Goal: Obtain resource: Obtain resource

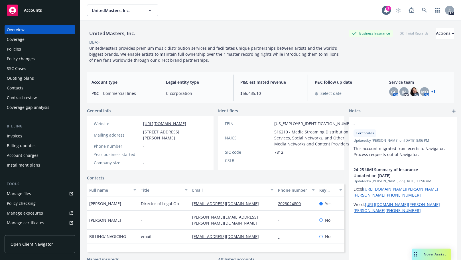
scroll to position [5, 0]
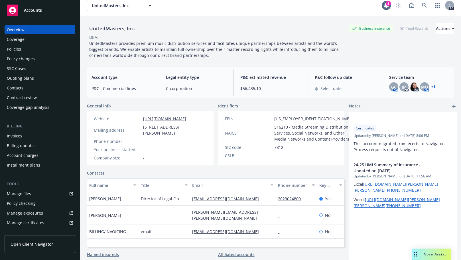
click at [16, 193] on div "Manage files" at bounding box center [19, 193] width 24 height 9
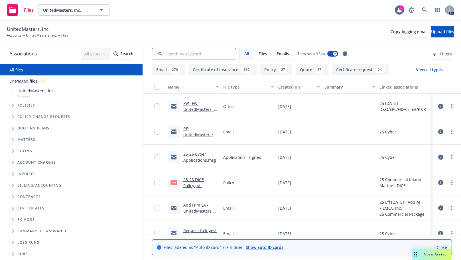
click at [176, 55] on input "Search by keyword..." at bounding box center [194, 53] width 84 height 11
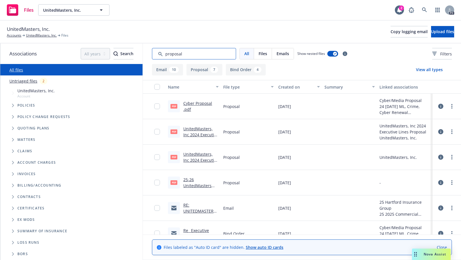
type input "proposal"
click at [195, 103] on link "Cyber Proposal .pdf" at bounding box center [197, 105] width 29 height 11
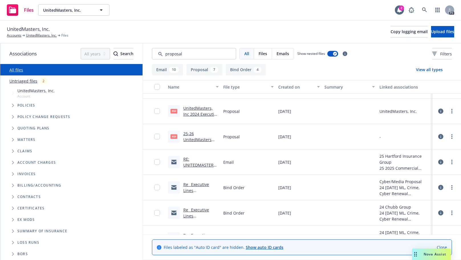
scroll to position [50, 0]
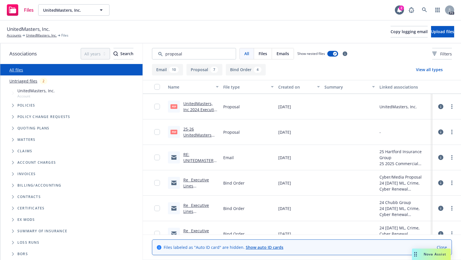
click at [190, 130] on link "25-26 UnitedMasters P&C Insurance Proposal.pdf" at bounding box center [197, 137] width 28 height 23
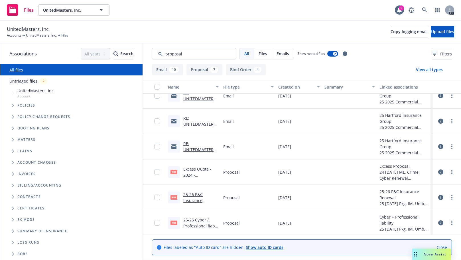
scroll to position [389, 0]
click at [189, 219] on link "25-26 Cyber / Professional liab renewal.pdf" at bounding box center [199, 224] width 32 height 17
click at [193, 221] on link "25-26 Cyber / Professional liab renewal.pdf" at bounding box center [199, 224] width 32 height 17
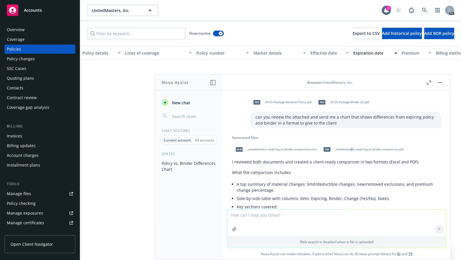
scroll to position [10, 0]
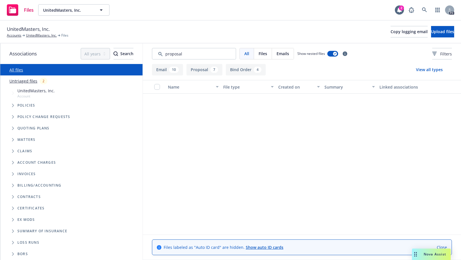
scroll to position [389, 0]
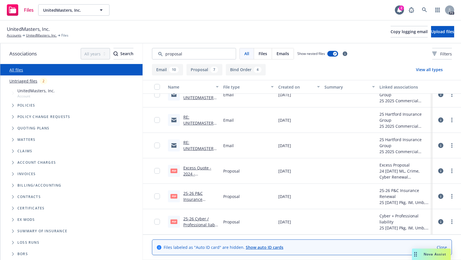
click at [12, 105] on icon "Tree Example" at bounding box center [13, 105] width 2 height 3
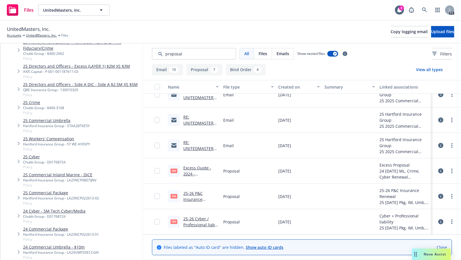
scroll to position [76, 0]
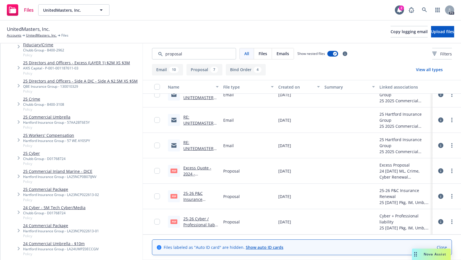
click at [43, 189] on link "25 Commercial Package" at bounding box center [61, 189] width 76 height 6
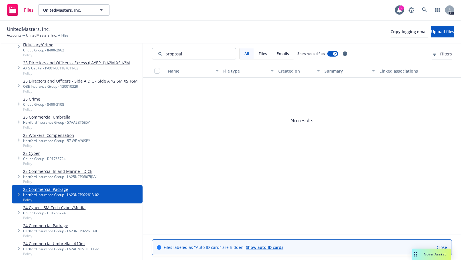
click at [41, 189] on link "25 Commercial Package" at bounding box center [61, 189] width 76 height 6
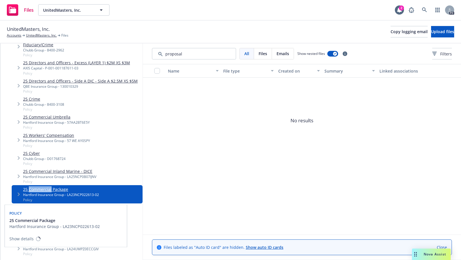
click at [41, 189] on link "25 Commercial Package" at bounding box center [61, 189] width 76 height 6
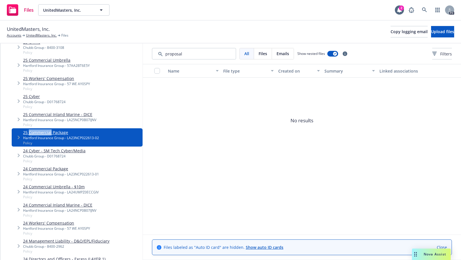
scroll to position [137, 0]
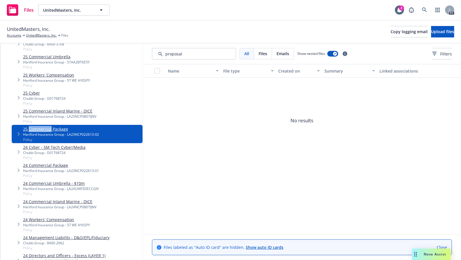
click at [45, 129] on link "25 Commercial Package" at bounding box center [61, 129] width 76 height 6
click at [40, 35] on link "UnitedMasters, Inc." at bounding box center [41, 35] width 31 height 5
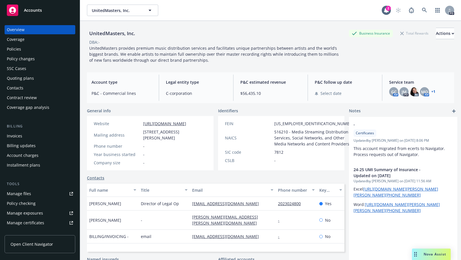
click at [14, 49] on div "Policies" at bounding box center [14, 49] width 14 height 9
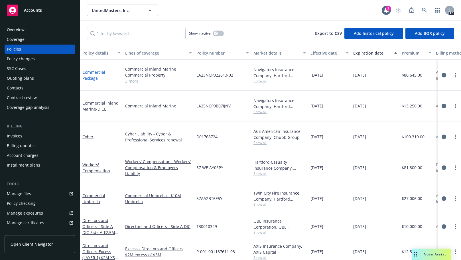
click at [90, 70] on link "Commercial Package" at bounding box center [93, 74] width 23 height 11
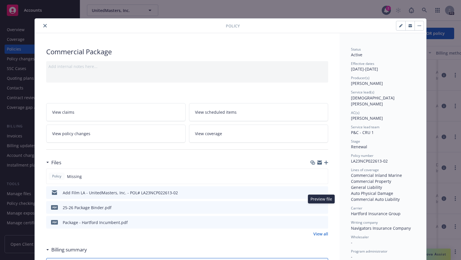
click at [322, 208] on icon "preview file" at bounding box center [322, 207] width 5 height 4
click at [43, 24] on icon "close" at bounding box center [44, 25] width 3 height 3
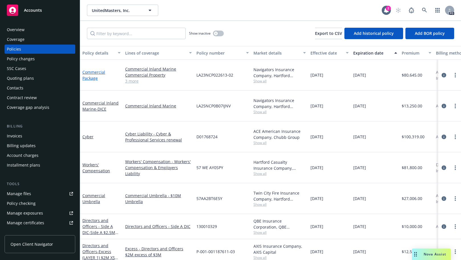
click at [89, 69] on link "Commercial Package" at bounding box center [93, 74] width 23 height 11
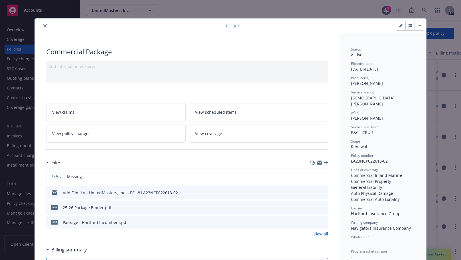
scroll to position [17, 0]
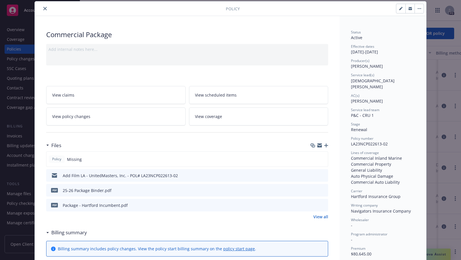
click at [322, 189] on icon "preview file" at bounding box center [322, 190] width 5 height 4
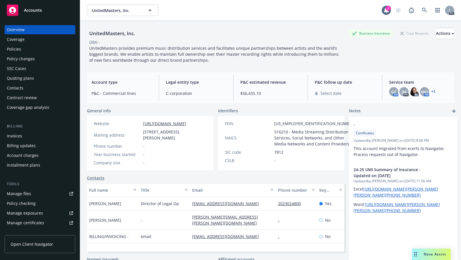
click at [13, 49] on div "Policies" at bounding box center [14, 49] width 14 height 9
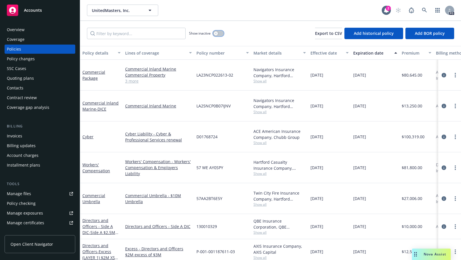
click at [215, 33] on icon "button" at bounding box center [216, 33] width 2 height 2
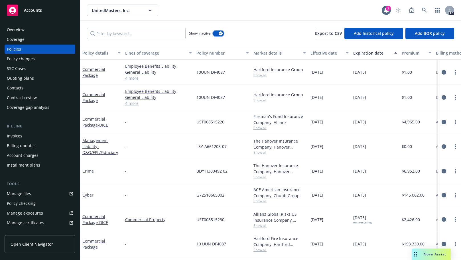
click at [220, 33] on icon "button" at bounding box center [221, 34] width 2 height 2
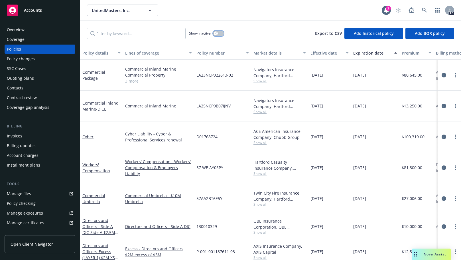
click at [219, 33] on button "button" at bounding box center [218, 34] width 11 height 6
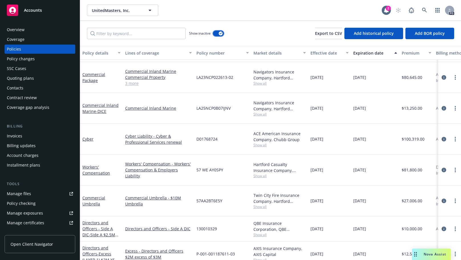
scroll to position [600, 0]
click at [95, 102] on link "Commercial Inland Marine - DICE" at bounding box center [100, 107] width 36 height 11
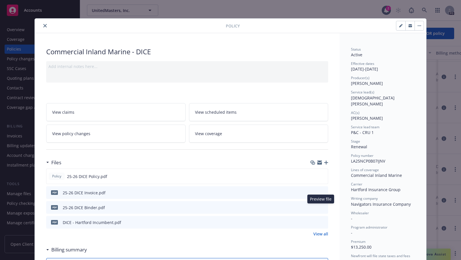
click at [321, 206] on icon "preview file" at bounding box center [322, 207] width 5 height 4
click at [43, 25] on icon "close" at bounding box center [44, 25] width 3 height 3
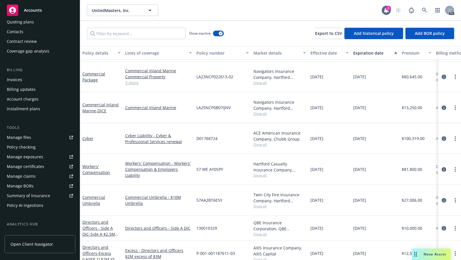
scroll to position [59, 0]
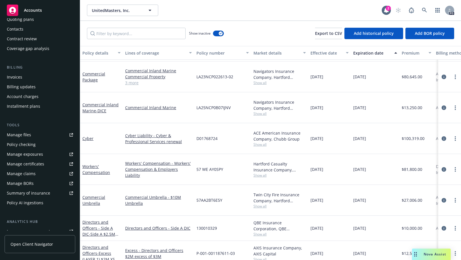
click at [13, 133] on div "Manage files" at bounding box center [19, 134] width 24 height 9
click at [92, 194] on link "Commercial Umbrella" at bounding box center [93, 199] width 23 height 11
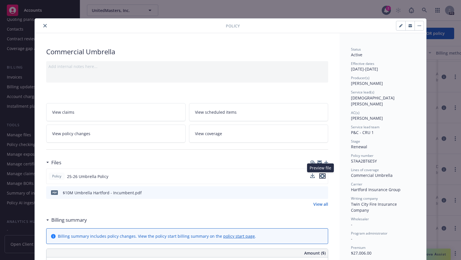
click at [322, 175] on icon "preview file" at bounding box center [322, 176] width 5 height 4
click at [43, 25] on icon "close" at bounding box center [44, 25] width 3 height 3
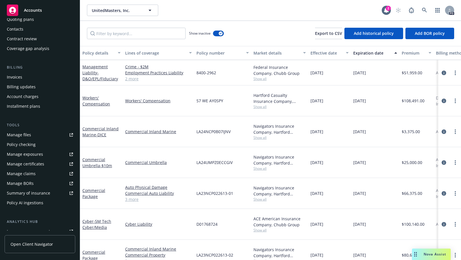
scroll to position [469, 0]
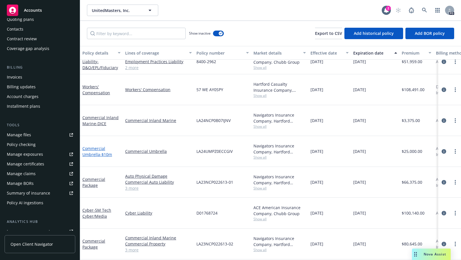
click at [93, 146] on link "Commercial Umbrella - $10m" at bounding box center [97, 151] width 30 height 11
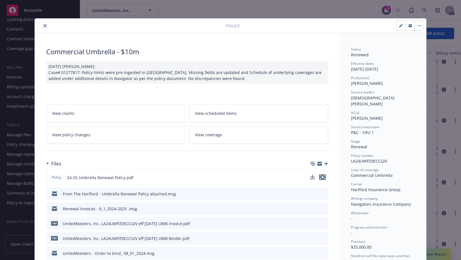
click at [322, 177] on icon "preview file" at bounding box center [322, 177] width 5 height 4
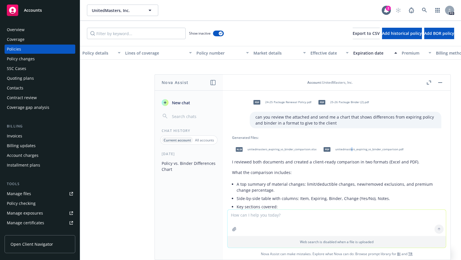
scroll to position [10, 0]
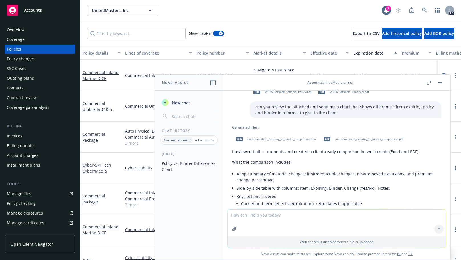
click at [346, 138] on span "unitedmasters_expiring_vs_binder_comparison.pdf" at bounding box center [370, 139] width 68 height 4
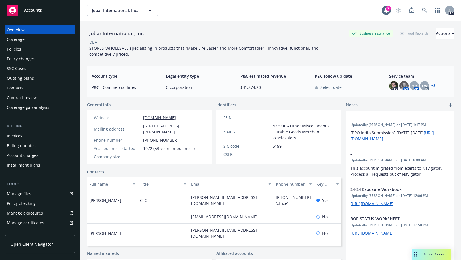
click at [416, 257] on div "Drag to move" at bounding box center [415, 253] width 7 height 11
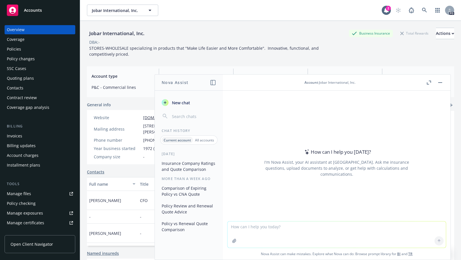
click at [172, 140] on p "Current account" at bounding box center [177, 140] width 27 height 5
click at [201, 138] on p "All accounts" at bounding box center [204, 140] width 19 height 5
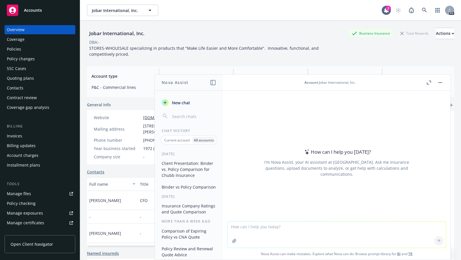
click at [220, 38] on div "Jobar International, Inc. Business Insurance Total Rewards Actions" at bounding box center [270, 33] width 367 height 11
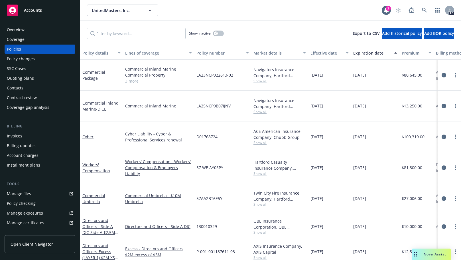
scroll to position [4, 0]
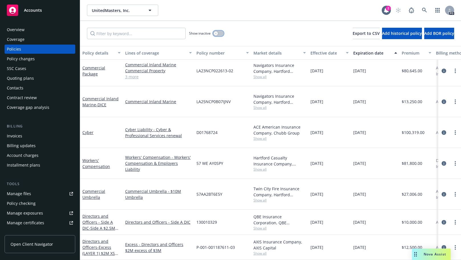
click at [215, 31] on button "button" at bounding box center [218, 34] width 11 height 6
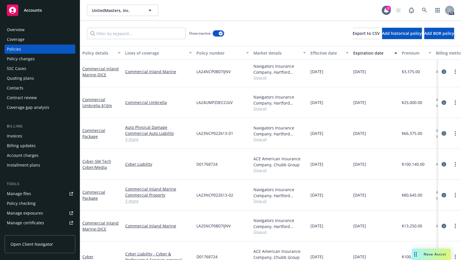
scroll to position [512, 0]
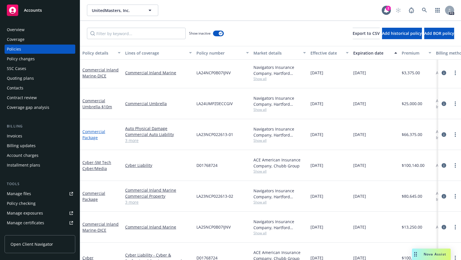
click at [90, 129] on link "Commercial Package" at bounding box center [93, 134] width 23 height 11
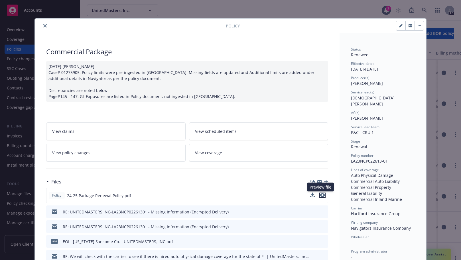
click at [321, 194] on icon "preview file" at bounding box center [322, 195] width 5 height 4
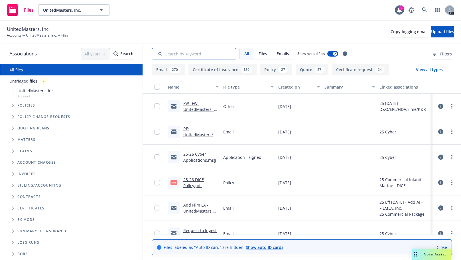
click at [197, 53] on input "Search by keyword..." at bounding box center [194, 53] width 84 height 11
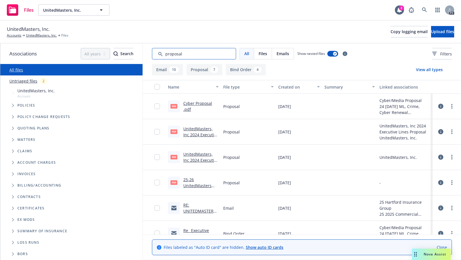
type input "proposal"
click at [191, 183] on link "25-26 UnitedMasters P&C Insurance Proposal.pdf" at bounding box center [197, 188] width 28 height 23
click at [29, 33] on link "UnitedMasters, Inc." at bounding box center [41, 35] width 31 height 5
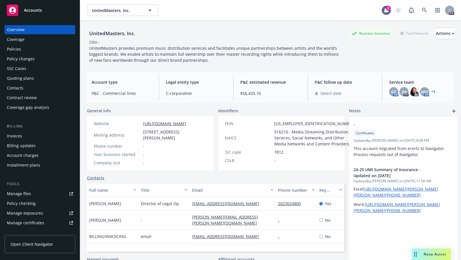
click at [11, 48] on div "Policies" at bounding box center [14, 49] width 14 height 9
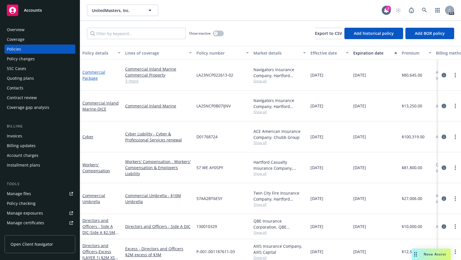
click at [89, 69] on link "Commercial Package" at bounding box center [93, 74] width 23 height 11
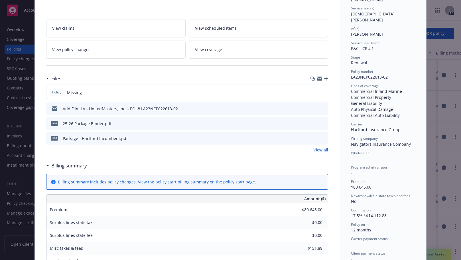
scroll to position [87, 0]
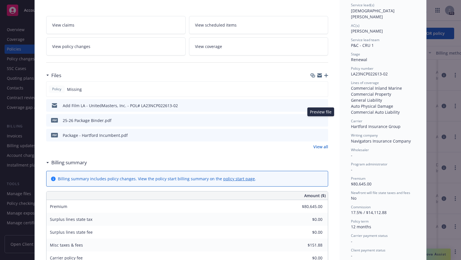
click at [321, 120] on icon "preview file" at bounding box center [322, 120] width 5 height 4
